Goal: Task Accomplishment & Management: Manage account settings

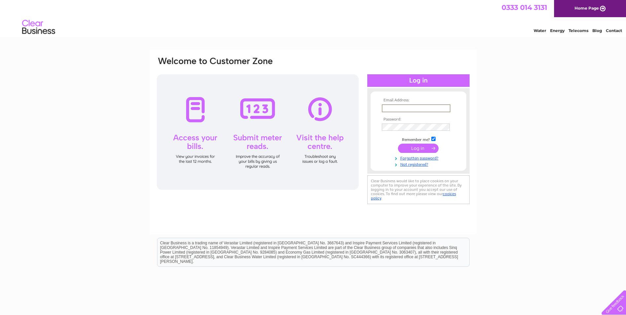
click at [410, 108] on input "text" at bounding box center [416, 108] width 69 height 8
paste input "Yvette.Marsden@gap.uk.com"
type input "Yvette.Marsden@gap.uk.com"
click at [416, 148] on input "submit" at bounding box center [418, 148] width 41 height 9
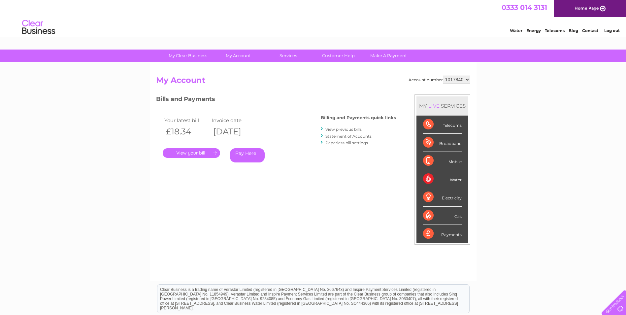
click at [465, 80] on select "1017840 1018692 1054771 1066257" at bounding box center [456, 80] width 27 height 8
click at [443, 76] on select "1017840 1018692 1054771 1066257" at bounding box center [456, 80] width 27 height 8
click at [462, 79] on select "1017840 1018692 1054771 1066257" at bounding box center [456, 80] width 27 height 8
select select "1018692"
click at [443, 76] on select "1017840 1018692 1054771 1066257" at bounding box center [456, 80] width 27 height 8
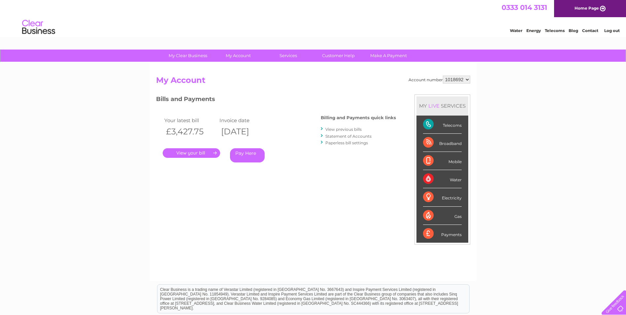
click at [178, 152] on link "." at bounding box center [191, 153] width 57 height 10
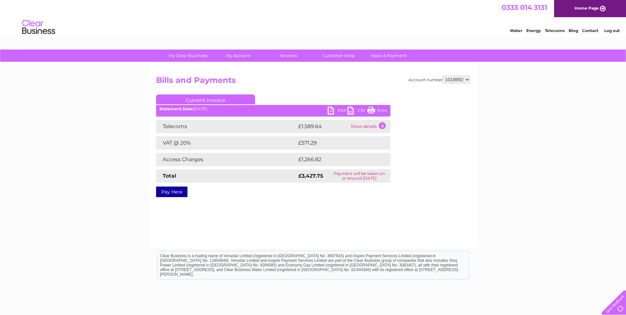
click at [334, 111] on link "PDF" at bounding box center [338, 112] width 20 height 10
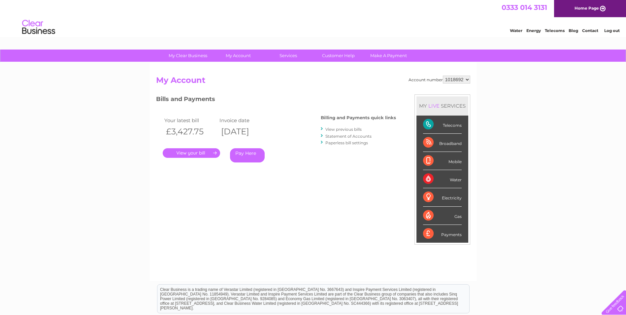
click at [463, 81] on select "1017840 1018692 1054771 1066257" at bounding box center [456, 80] width 27 height 8
select select "1054771"
click at [443, 76] on select "1017840 1018692 1054771 1066257" at bounding box center [456, 80] width 27 height 8
click at [181, 153] on link "." at bounding box center [191, 153] width 57 height 10
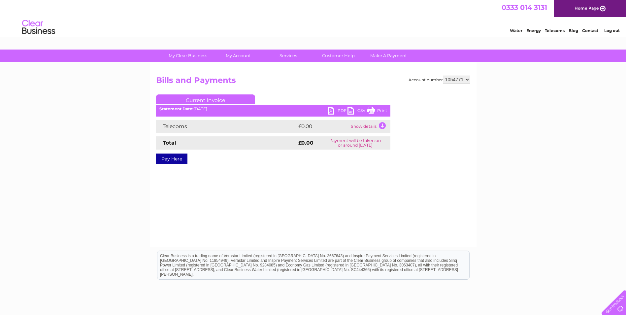
click at [341, 110] on link "PDF" at bounding box center [338, 112] width 20 height 10
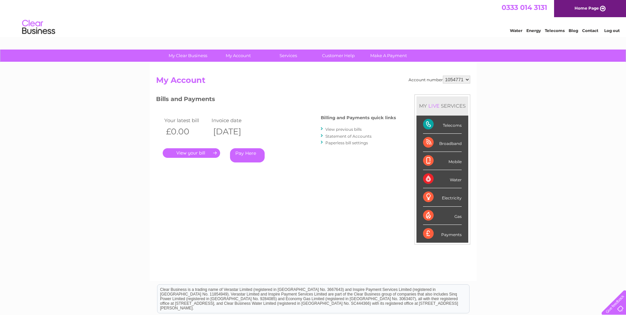
click at [454, 78] on select "1017840 1018692 1054771 1066257" at bounding box center [456, 80] width 27 height 8
click at [609, 29] on link "Log out" at bounding box center [613, 30] width 16 height 5
